Goal: Task Accomplishment & Management: Use online tool/utility

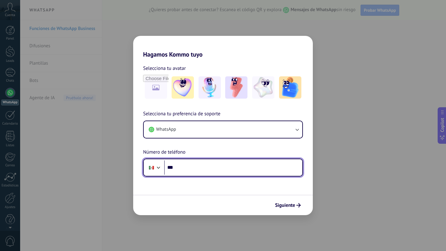
click at [192, 170] on input "***" at bounding box center [233, 168] width 138 height 14
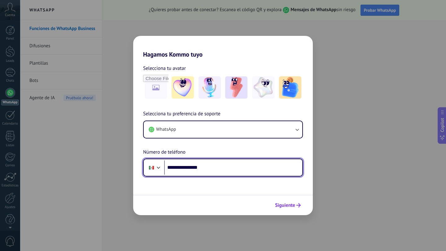
type input "**********"
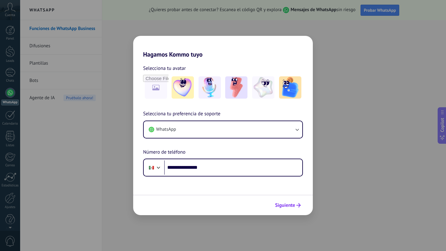
click at [289, 207] on span "Siguiente" at bounding box center [285, 205] width 20 height 4
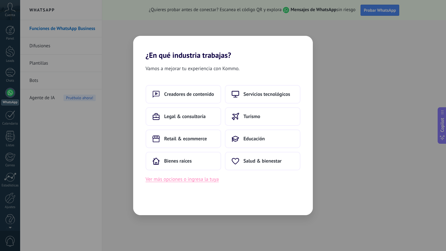
click at [190, 178] on button "Ver más opciones o ingresa la tuya" at bounding box center [182, 180] width 73 height 8
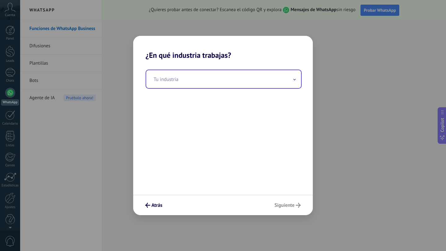
click at [188, 84] on input "text" at bounding box center [223, 79] width 155 height 18
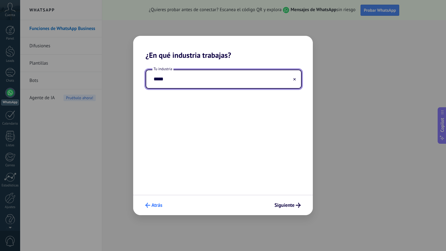
type input "*****"
click at [155, 204] on span "Atrás" at bounding box center [156, 205] width 11 height 4
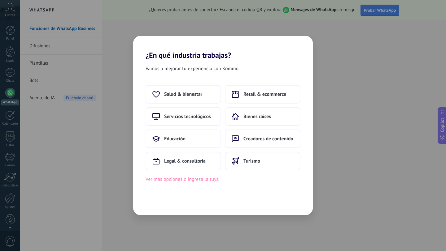
click at [198, 180] on button "Ver más opciones o ingresa la tuya" at bounding box center [182, 180] width 73 height 8
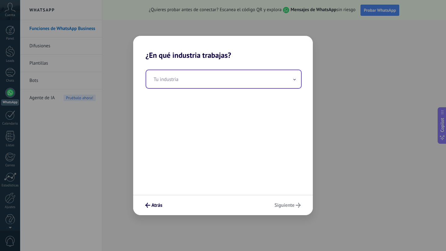
click at [206, 82] on input "text" at bounding box center [223, 79] width 155 height 18
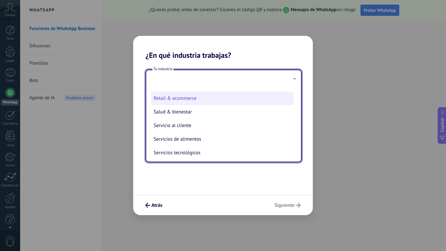
scroll to position [137, 0]
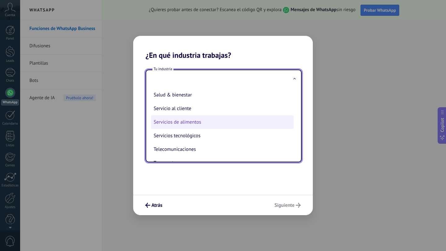
click at [199, 122] on li "Servicios de alimentos" at bounding box center [222, 122] width 142 height 14
type input "**********"
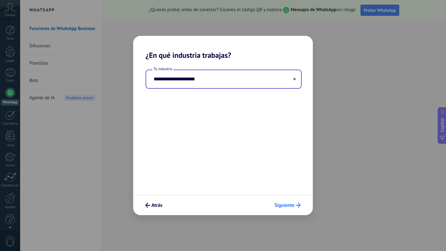
click at [281, 202] on button "Siguiente" at bounding box center [287, 205] width 32 height 11
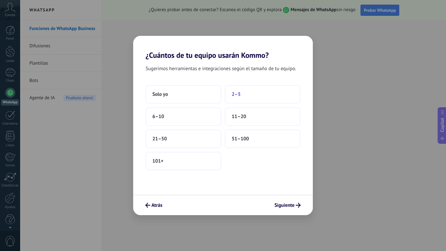
click at [252, 94] on button "2–5" at bounding box center [263, 94] width 76 height 19
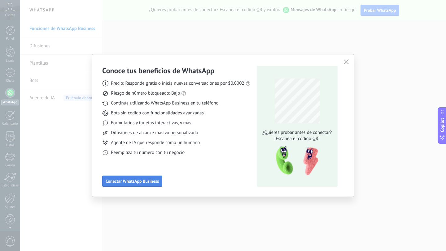
click at [136, 183] on span "Conectar WhatsApp Business" at bounding box center [132, 181] width 53 height 4
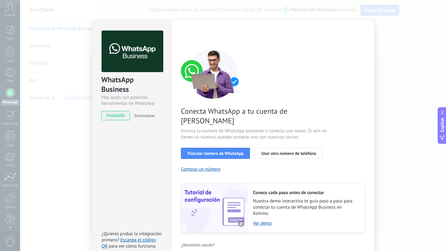
scroll to position [9, 0]
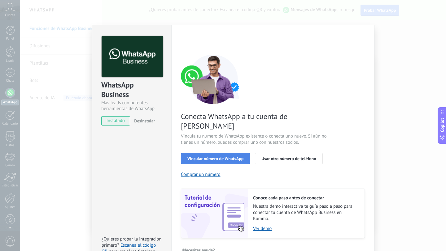
click at [203, 157] on span "Vincular número de WhatsApp" at bounding box center [215, 159] width 56 height 4
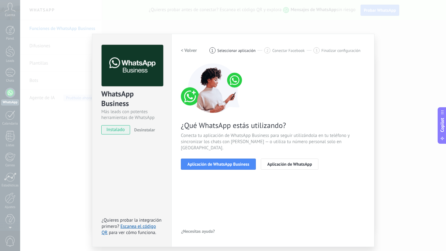
scroll to position [0, 0]
click at [225, 162] on span "Aplicación de WhatsApp Business" at bounding box center [218, 164] width 62 height 4
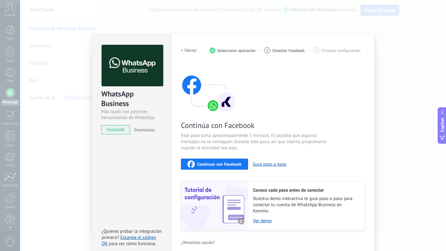
click at [223, 165] on span "Continuar con Facebook" at bounding box center [219, 164] width 44 height 4
click at [227, 52] on span "Seleccionar aplicación" at bounding box center [236, 50] width 38 height 5
click at [187, 49] on h2 "< Volver" at bounding box center [189, 51] width 16 height 6
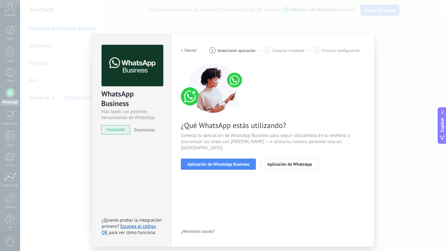
click at [187, 49] on h2 "< Volver" at bounding box center [189, 51] width 16 height 6
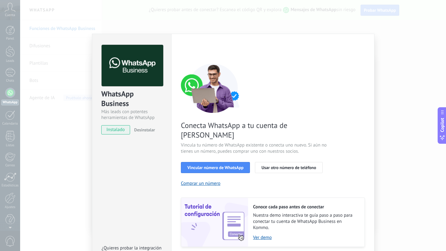
click at [187, 49] on div "< Volver 1 Seleccionar aplicación 2 Conectar Facebook 3 Finalizar configuración" at bounding box center [273, 50] width 184 height 11
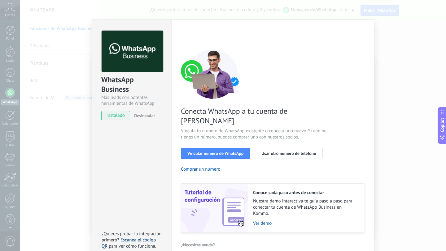
click at [143, 237] on link "Escanea el código QR" at bounding box center [129, 243] width 54 height 12
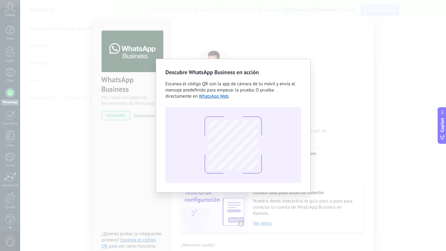
click at [128, 161] on div "Descubre WhatsApp Business en acción Escanea el código QR con la app [PERSON_NA…" at bounding box center [233, 125] width 426 height 251
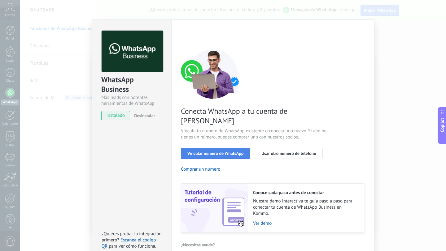
click at [216, 151] on span "Vincular número de WhatsApp" at bounding box center [215, 153] width 56 height 4
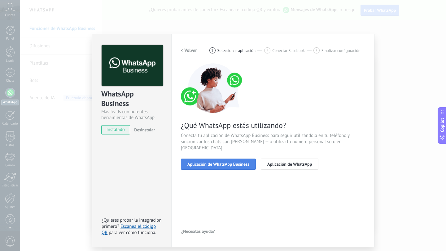
click at [215, 162] on span "Aplicación de WhatsApp Business" at bounding box center [218, 164] width 62 height 4
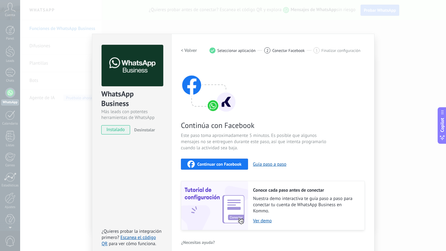
scroll to position [7, 0]
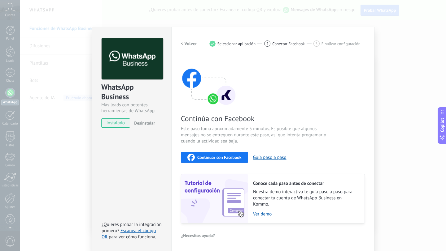
click at [417, 140] on div "WhatsApp Business Más leads con potentes herramientas de WhatsApp instalado Des…" at bounding box center [233, 125] width 426 height 251
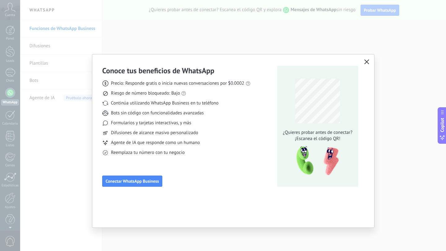
scroll to position [0, 0]
click at [389, 150] on div "Conoce tus beneficios de WhatsApp Precio: Responde gratis o inicia nuevas conve…" at bounding box center [223, 125] width 446 height 251
click at [366, 61] on icon "button" at bounding box center [366, 61] width 5 height 5
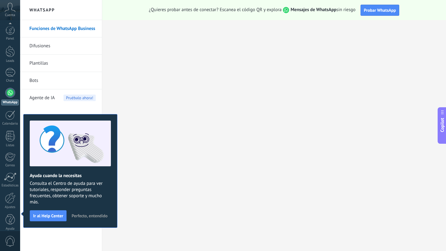
scroll to position [6, 0]
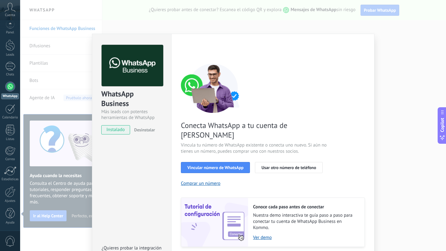
click at [380, 57] on div "WhatsApp Business Más leads con potentes herramientas de WhatsApp instalado Des…" at bounding box center [233, 125] width 426 height 251
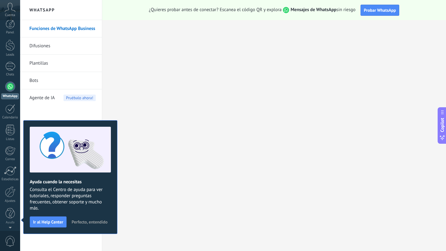
scroll to position [0, 0]
click at [66, 247] on div "Funciones de WhatsApp Business Difusiones Plantillas Bots Agente de IA Pruébalo…" at bounding box center [61, 135] width 82 height 231
click at [15, 76] on div "1" at bounding box center [10, 72] width 10 height 9
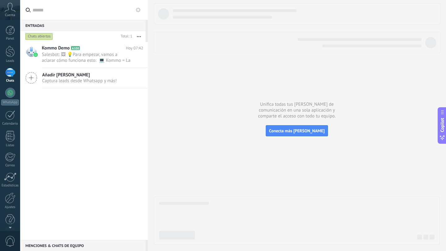
click at [12, 14] on span "Cuenta" at bounding box center [10, 15] width 10 height 4
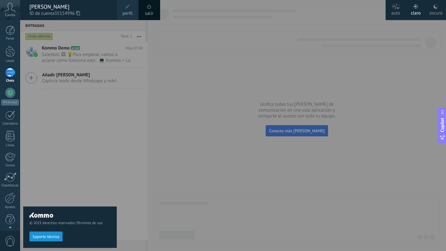
click at [103, 129] on div "© 2025 derechos reservados | Términos de uso Soporte técnico" at bounding box center [69, 135] width 93 height 231
click at [10, 28] on div at bounding box center [10, 30] width 9 height 9
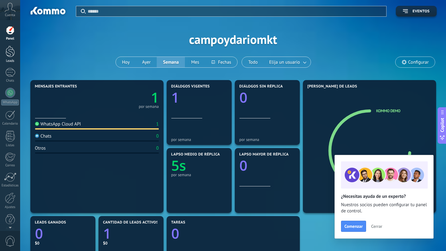
click at [11, 51] on div at bounding box center [10, 51] width 9 height 11
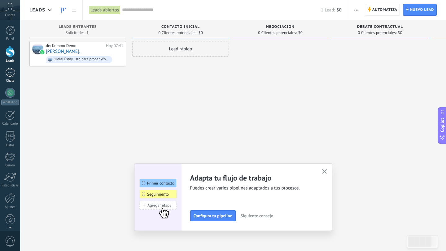
click at [12, 70] on div "1" at bounding box center [10, 72] width 10 height 9
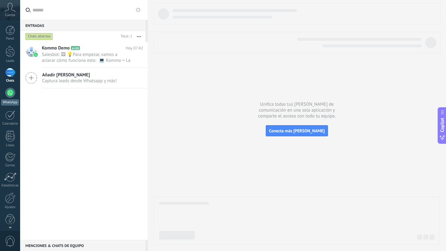
click at [13, 95] on div at bounding box center [10, 93] width 10 height 10
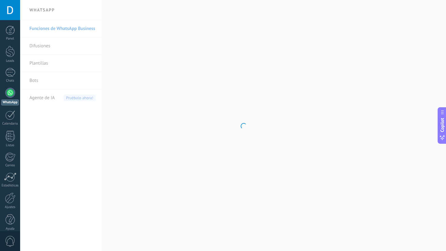
click at [80, 140] on body ".abccls-1,.abccls-2{fill-rule:evenodd}.abccls-2{fill:#fff} .abfcls-1{fill:none}…" at bounding box center [223, 125] width 446 height 251
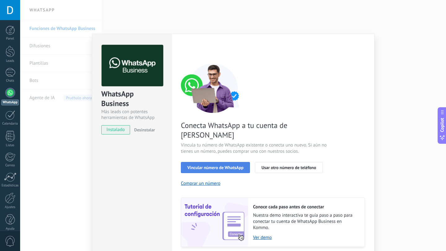
click at [189, 166] on span "Vincular número de WhatsApp" at bounding box center [215, 168] width 56 height 4
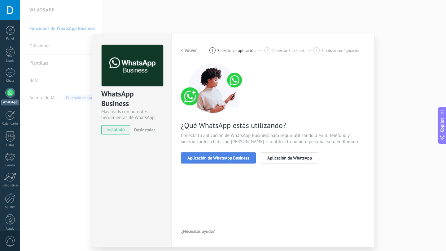
click at [194, 160] on span "Aplicación de WhatsApp Business" at bounding box center [218, 158] width 62 height 4
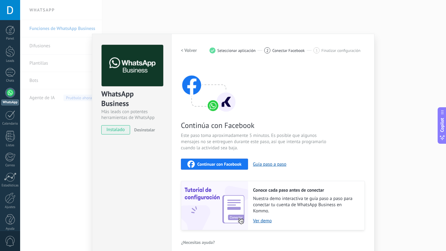
click at [195, 160] on button "Continuar con Facebook" at bounding box center [214, 164] width 67 height 11
click at [225, 51] on span "Seleccionar aplicación" at bounding box center [236, 50] width 38 height 5
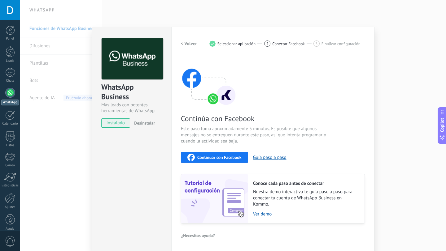
click at [64, 161] on div "WhatsApp Business Más leads con potentes herramientas de WhatsApp instalado Des…" at bounding box center [233, 125] width 426 height 251
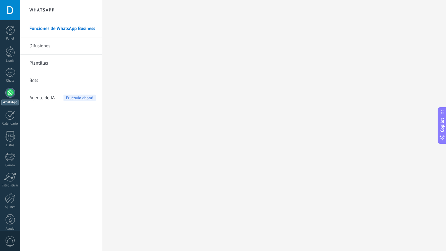
scroll to position [0, 0]
click at [11, 78] on link "Chats" at bounding box center [10, 75] width 20 height 15
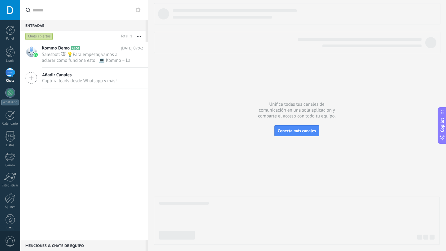
click at [83, 24] on div "Entradas 0" at bounding box center [82, 25] width 125 height 11
click at [81, 127] on div "Kommo Demo A100 Hoy 07:42 Salesbot: 🖼 💡Para empezar, vamos a aclarar cómo funci…" at bounding box center [84, 141] width 128 height 198
click at [9, 15] on div at bounding box center [10, 10] width 20 height 20
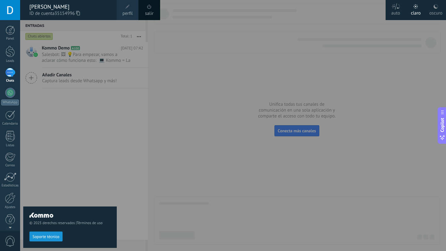
click at [128, 12] on span "perfil" at bounding box center [127, 13] width 10 height 7
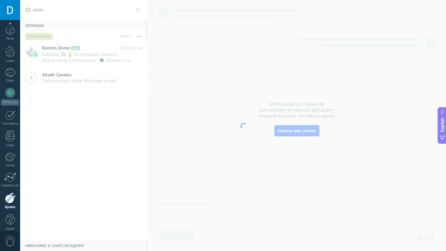
scroll to position [6, 0]
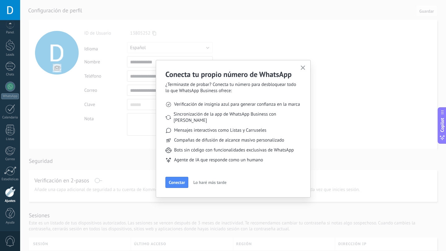
click at [115, 146] on div "Conecta tu propio número de WhatsApp ¿Terminaste de probar? Conecta tu número p…" at bounding box center [233, 125] width 426 height 251
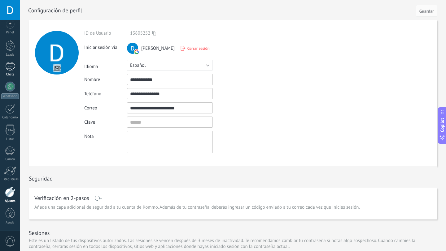
click at [12, 69] on div at bounding box center [10, 66] width 10 height 9
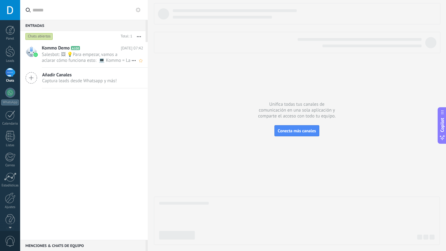
click at [78, 56] on span "Salesbot: 🖼 💡Para empezar, vamos a aclarar cómo funciona esto: 💻 Kommo = La vis…" at bounding box center [86, 58] width 89 height 12
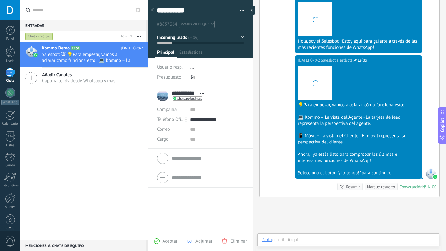
scroll to position [9, 0]
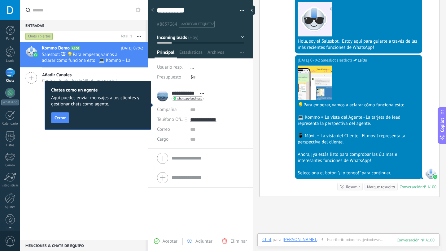
click at [278, 94] on div "Hoy 07:42 SalesBot (TestBot) Leído Descargar 💡Para empezar, vamos a aclarar cóm…" at bounding box center [349, 126] width 180 height 142
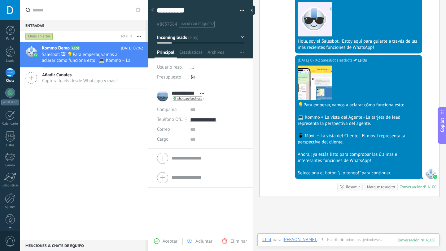
click at [357, 223] on div "Buscar Carga más Hoy Hoy Creación: 2 eventos Expandir Hoy 07:41 Chino Chilo. ¡H…" at bounding box center [349, 79] width 193 height 453
click at [12, 77] on div at bounding box center [10, 72] width 10 height 9
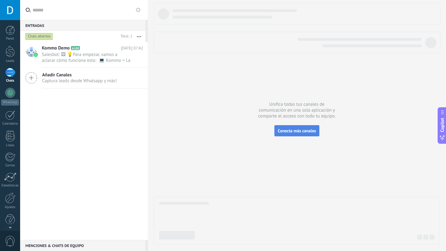
click at [302, 134] on button "Conecta más [PERSON_NAME]" at bounding box center [296, 130] width 45 height 11
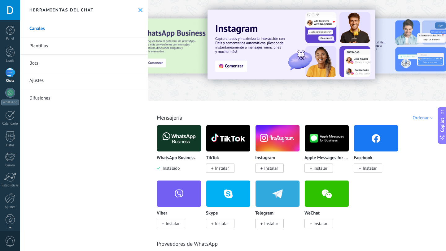
click at [138, 11] on icon at bounding box center [140, 10] width 4 height 4
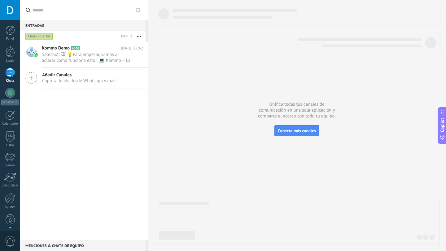
click at [138, 11] on icon at bounding box center [138, 9] width 5 height 5
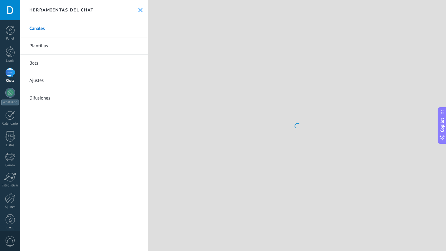
click at [138, 11] on icon at bounding box center [140, 10] width 4 height 4
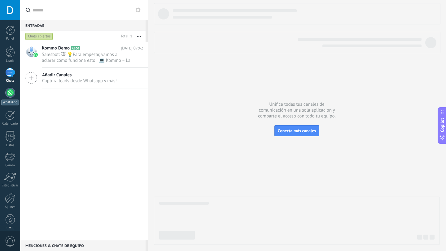
click at [15, 92] on link "WhatsApp" at bounding box center [10, 97] width 20 height 18
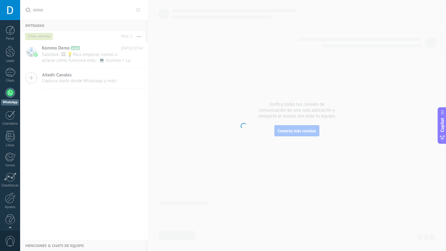
click at [15, 92] on link "WhatsApp" at bounding box center [10, 97] width 20 height 18
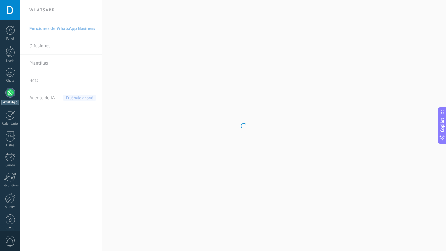
click at [11, 94] on div at bounding box center [10, 93] width 10 height 10
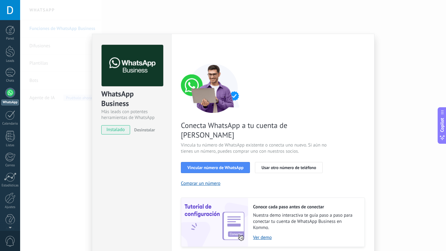
scroll to position [14, 0]
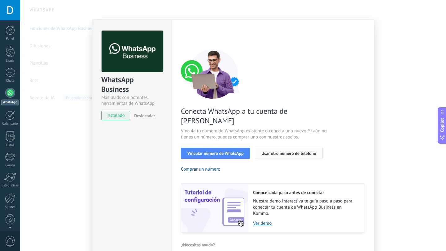
click at [271, 148] on button "Usar otro número de teléfono" at bounding box center [288, 153] width 67 height 11
click at [119, 117] on span "instalado" at bounding box center [116, 115] width 28 height 9
click at [63, 137] on div "WhatsApp Business Más leads con potentes herramientas de WhatsApp instalado Des…" at bounding box center [233, 125] width 426 height 251
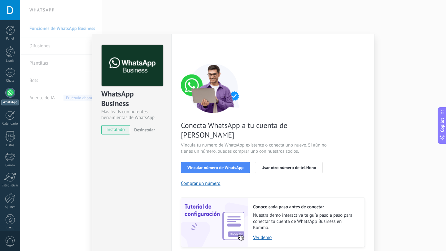
scroll to position [0, 0]
click at [143, 224] on div "WhatsApp Business Más leads con potentes herramientas de WhatsApp instalado Des…" at bounding box center [131, 154] width 79 height 241
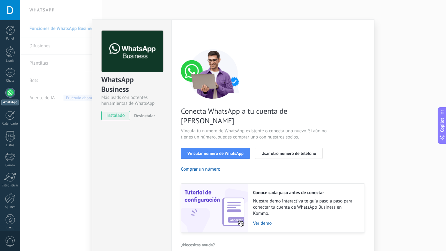
click at [64, 168] on div "WhatsApp Business Más leads con potentes herramientas de WhatsApp instalado Des…" at bounding box center [233, 125] width 426 height 251
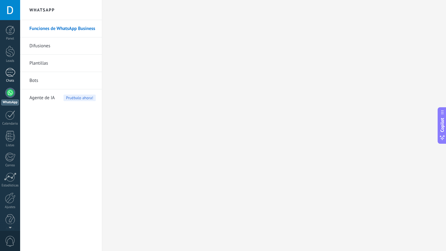
click at [11, 71] on div at bounding box center [10, 72] width 10 height 9
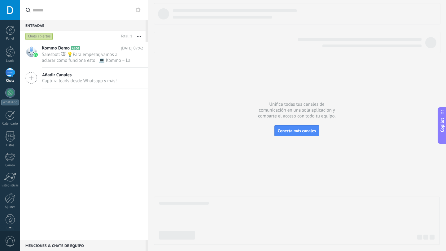
click at [139, 37] on use "button" at bounding box center [139, 36] width 4 height 1
click at [77, 136] on div "Kommo Demo A100 Hoy 07:42 Salesbot: 🖼 💡Para empezar, vamos a aclarar cómo funci…" at bounding box center [84, 141] width 128 height 198
click at [12, 56] on div at bounding box center [10, 51] width 9 height 11
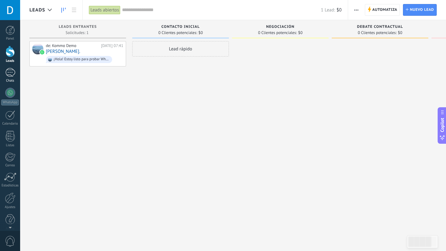
click at [10, 68] on div at bounding box center [10, 72] width 10 height 9
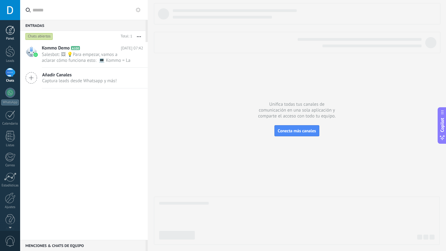
click at [16, 34] on link "Panel" at bounding box center [10, 33] width 20 height 15
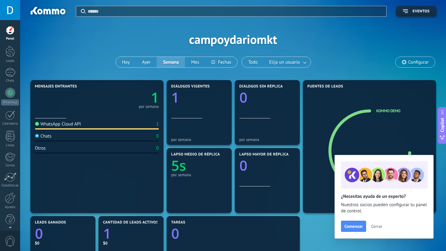
click at [349, 65] on div "Aplicar Eventos campoydariomkt Hoy Ayer Semana Mes Todo Elija un usuario Config…" at bounding box center [232, 39] width 407 height 79
click at [376, 226] on span "Cerrar" at bounding box center [376, 226] width 11 height 4
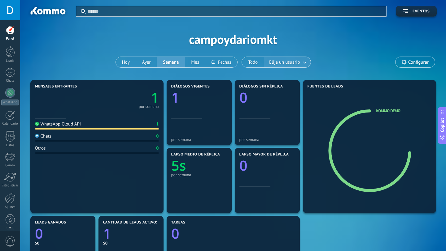
click at [296, 62] on span "Elija un usuario" at bounding box center [284, 62] width 33 height 8
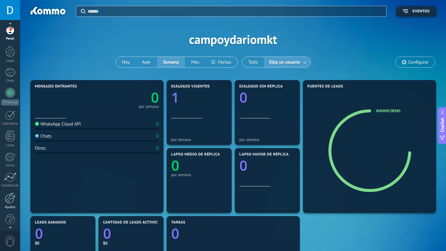
scroll to position [6, 0]
click at [10, 196] on div at bounding box center [10, 192] width 11 height 11
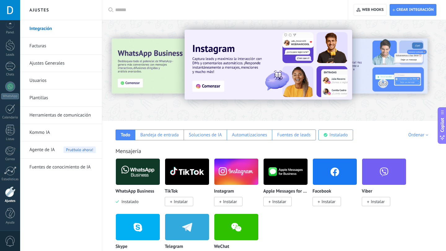
click at [56, 116] on link "Herramientas de comunicación" at bounding box center [62, 115] width 66 height 17
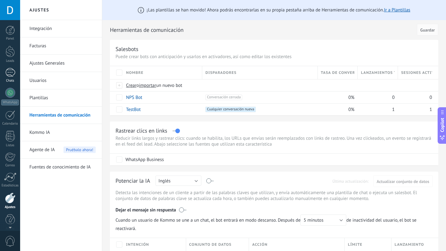
click at [9, 69] on div at bounding box center [10, 72] width 10 height 9
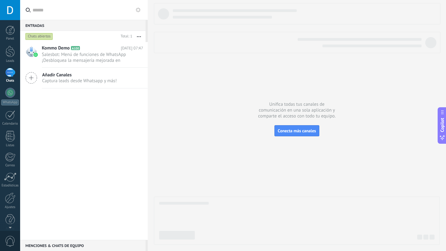
click at [74, 115] on div "Kommo Demo A100 Hoy 07:47 Salesbot: Menú de funciones de WhatsApp ¡Desbloquea l…" at bounding box center [84, 141] width 128 height 198
click at [11, 28] on div at bounding box center [10, 30] width 9 height 9
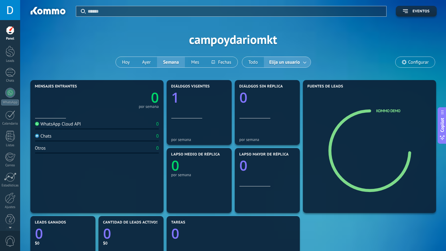
click at [420, 65] on span "Configurar" at bounding box center [418, 62] width 20 height 5
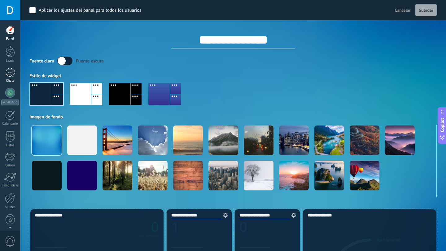
click at [10, 71] on div at bounding box center [10, 72] width 10 height 9
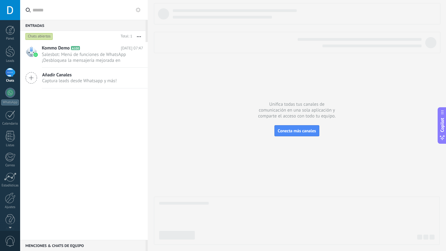
click at [7, 12] on div at bounding box center [10, 10] width 20 height 20
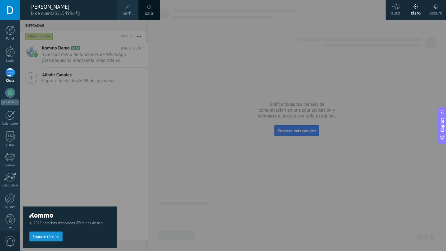
click at [7, 12] on div at bounding box center [10, 10] width 20 height 20
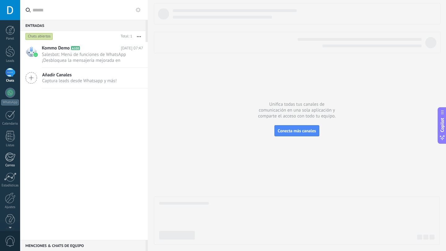
scroll to position [6, 0]
click at [10, 193] on div at bounding box center [10, 192] width 11 height 11
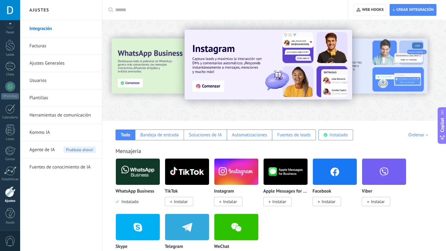
click at [74, 78] on link "Usuarios" at bounding box center [62, 80] width 66 height 17
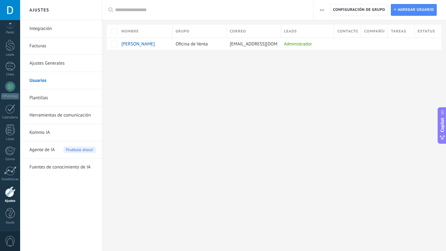
click at [53, 95] on link "Plantillas" at bounding box center [62, 97] width 66 height 17
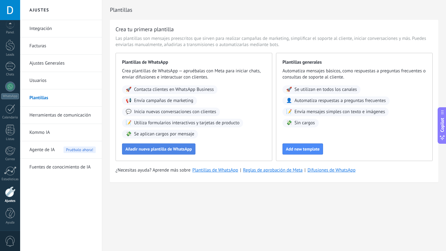
click at [177, 149] on span "Añadir nueva plantilla de WhatsApp" at bounding box center [158, 149] width 67 height 4
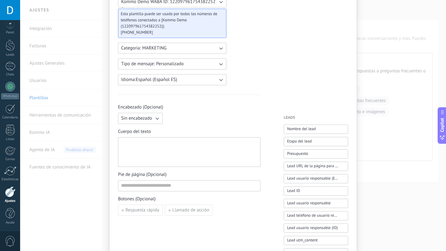
scroll to position [68, 0]
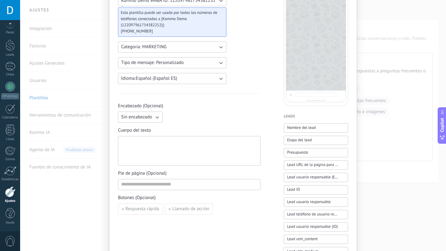
click at [159, 150] on div at bounding box center [189, 151] width 136 height 24
click at [146, 118] on span "Sin encabezado" at bounding box center [136, 117] width 31 height 6
click at [145, 125] on li "Texto" at bounding box center [138, 128] width 48 height 11
click at [186, 116] on input at bounding box center [212, 117] width 95 height 10
type input "*"
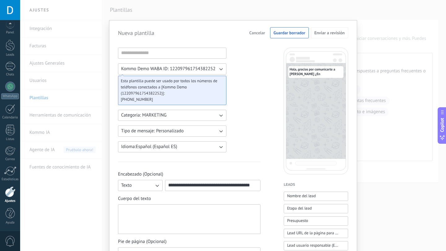
scroll to position [0, 0]
click at [157, 213] on div at bounding box center [189, 219] width 136 height 24
click at [253, 186] on input "**********" at bounding box center [212, 185] width 95 height 10
type input "**********"
click at [240, 213] on div at bounding box center [189, 219] width 136 height 24
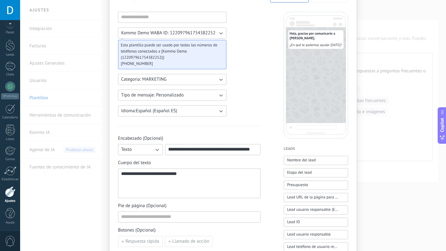
scroll to position [67, 0]
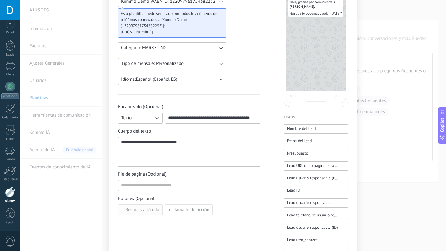
click at [137, 209] on span "Respuesta rápida" at bounding box center [142, 210] width 34 height 4
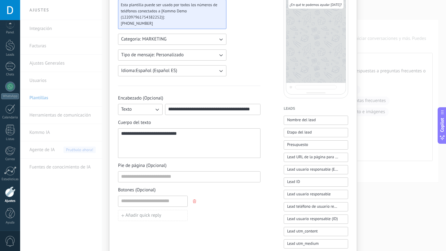
scroll to position [77, 0]
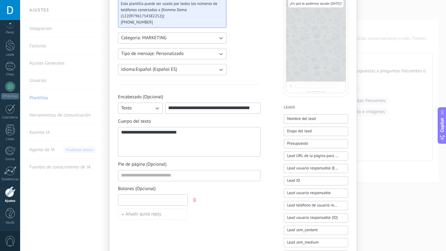
click at [145, 200] on input at bounding box center [152, 200] width 69 height 10
type input "*******"
click at [135, 219] on button "Añadir quick reply" at bounding box center [153, 214] width 70 height 11
click at [137, 216] on input at bounding box center [152, 214] width 69 height 10
type input "*"
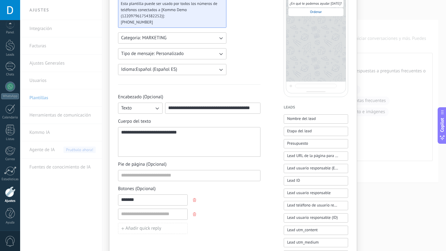
click at [195, 215] on span "button" at bounding box center [195, 215] width 4 height 4
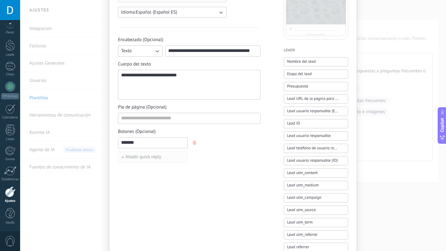
scroll to position [115, 0]
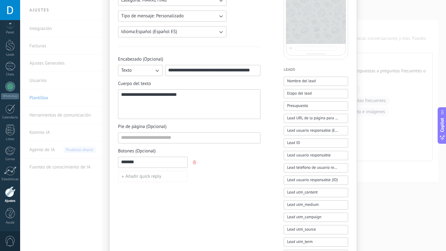
click at [163, 162] on input "*******" at bounding box center [152, 162] width 69 height 10
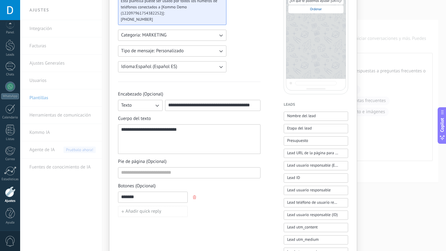
scroll to position [81, 0]
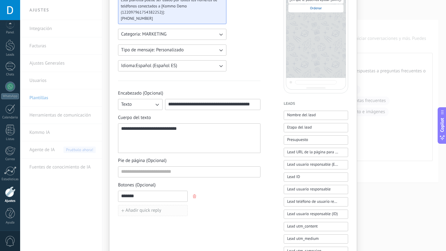
click at [153, 213] on span "Añadir quick reply" at bounding box center [143, 211] width 36 height 4
click at [154, 210] on input at bounding box center [152, 211] width 69 height 10
type input "*"
type input "********"
click at [150, 227] on span "Añadir quick reply" at bounding box center [143, 225] width 36 height 4
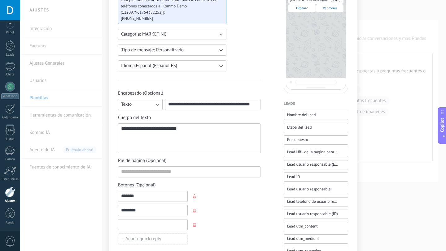
click at [156, 222] on input at bounding box center [152, 225] width 69 height 10
type input "*********"
click at [153, 239] on span "Añadir quick reply" at bounding box center [143, 239] width 36 height 4
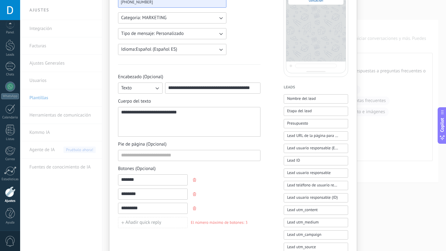
click at [158, 221] on span "Añadir quick reply" at bounding box center [143, 223] width 36 height 4
click at [168, 223] on button "Añadir quick reply" at bounding box center [153, 222] width 70 height 11
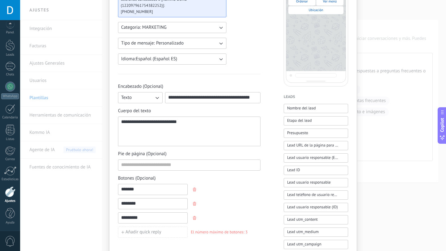
click at [211, 213] on div "******* ******** ********* Añadir quick reply El número máximo de botones: 3" at bounding box center [189, 211] width 142 height 54
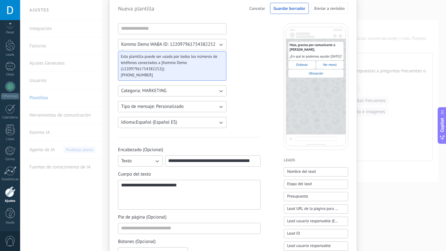
scroll to position [24, 0]
click at [157, 32] on input at bounding box center [172, 29] width 108 height 10
type input "**********"
click at [275, 79] on div "**********" at bounding box center [233, 233] width 230 height 418
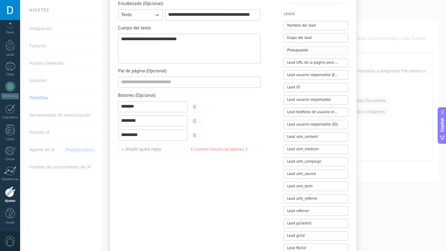
scroll to position [247, 0]
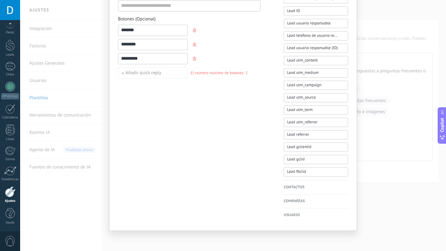
click at [304, 186] on h4 "Contactos" at bounding box center [316, 188] width 64 height 6
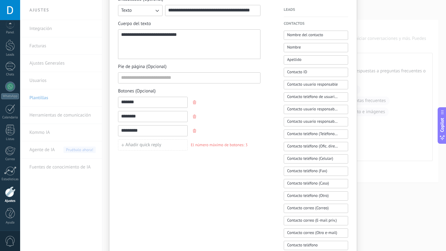
scroll to position [134, 0]
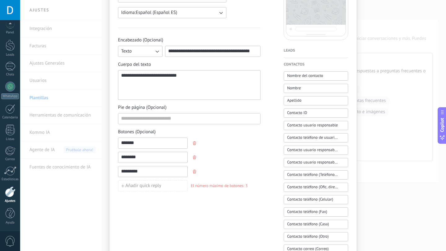
click at [159, 139] on input "*******" at bounding box center [152, 143] width 69 height 10
click at [219, 138] on div "******* ******** ********* Añadir quick reply El número máximo de botones: 3" at bounding box center [189, 165] width 142 height 54
click at [162, 140] on input "*******" at bounding box center [152, 143] width 69 height 10
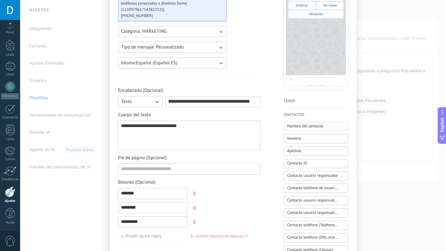
click at [306, 128] on span "Nombre del contacto" at bounding box center [305, 126] width 36 height 6
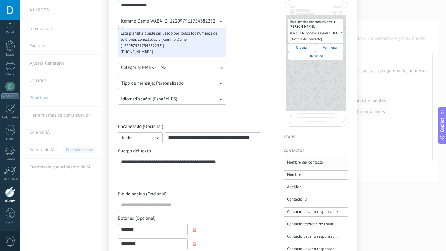
scroll to position [39, 0]
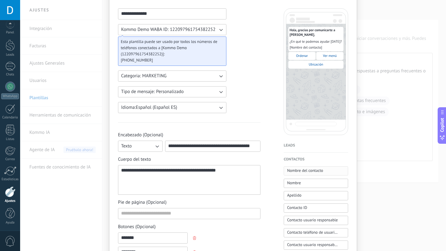
type button "Nombre del contacto"
click at [229, 66] on div "**********" at bounding box center [189, 223] width 142 height 431
click at [326, 171] on button "Nombre del contacto" at bounding box center [316, 171] width 64 height 9
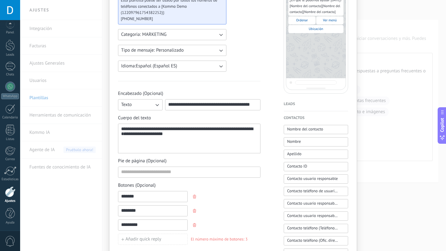
scroll to position [260, 0]
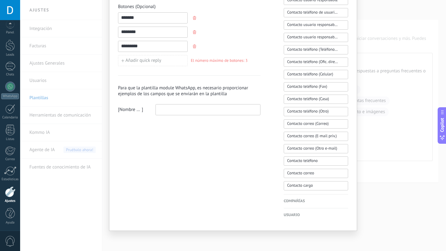
click at [134, 108] on span "Nombre del contacto" at bounding box center [130, 110] width 22 height 6
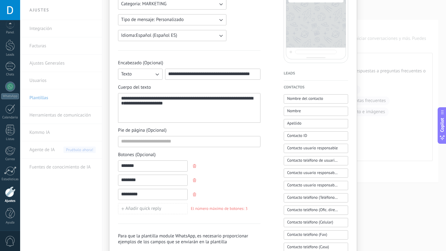
scroll to position [0, 0]
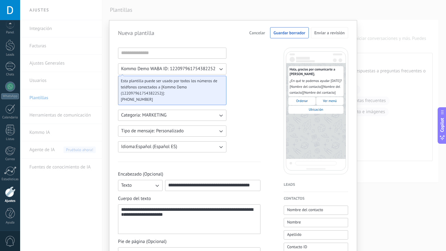
click at [323, 84] on div "¿En qué te podemos ayudar hoy? [ Nombre del contacto ] [ Nombre del contacto ] …" at bounding box center [315, 87] width 53 height 18
click at [307, 208] on span "Nombre del contacto" at bounding box center [305, 210] width 36 height 6
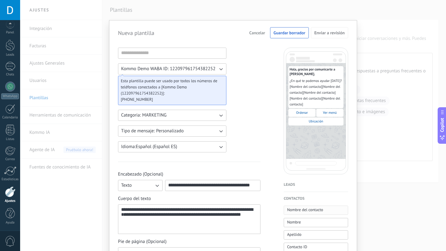
click at [307, 208] on span "Nombre del contacto" at bounding box center [305, 210] width 36 height 6
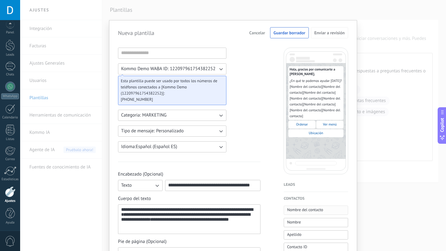
click at [307, 208] on span "Nombre del contacto" at bounding box center [305, 210] width 36 height 6
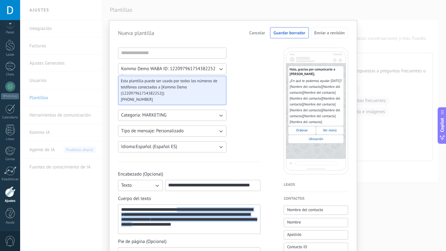
drag, startPoint x: 185, startPoint y: 209, endPoint x: 243, endPoint y: 245, distance: 68.9
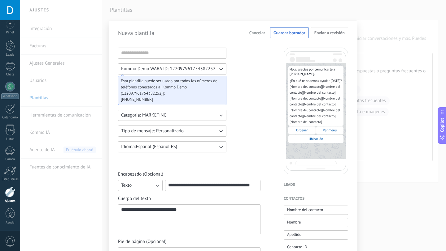
click at [219, 213] on div "**********" at bounding box center [189, 219] width 136 height 24
